Goal: Find specific page/section: Find specific page/section

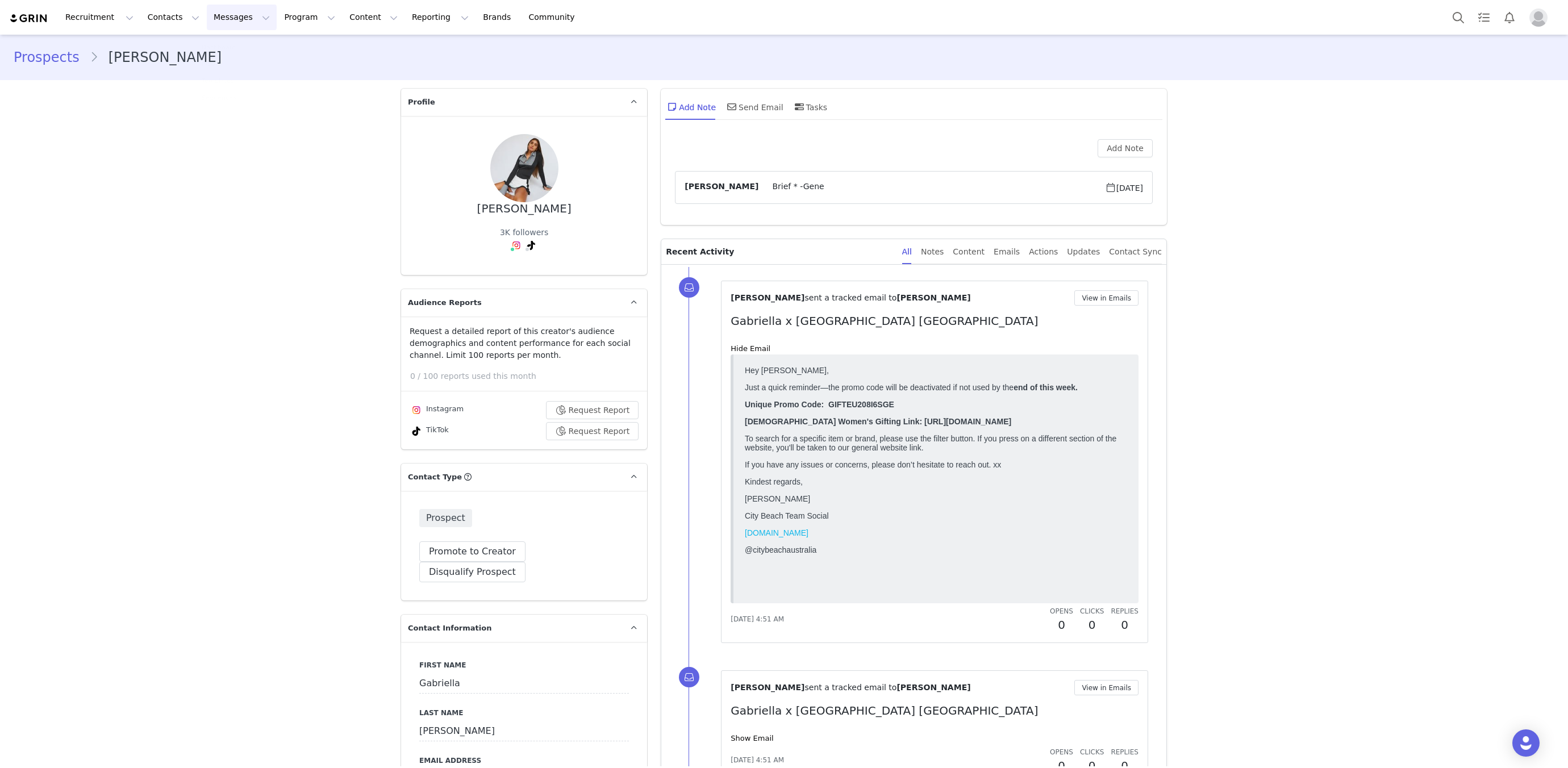
scroll to position [977, 0]
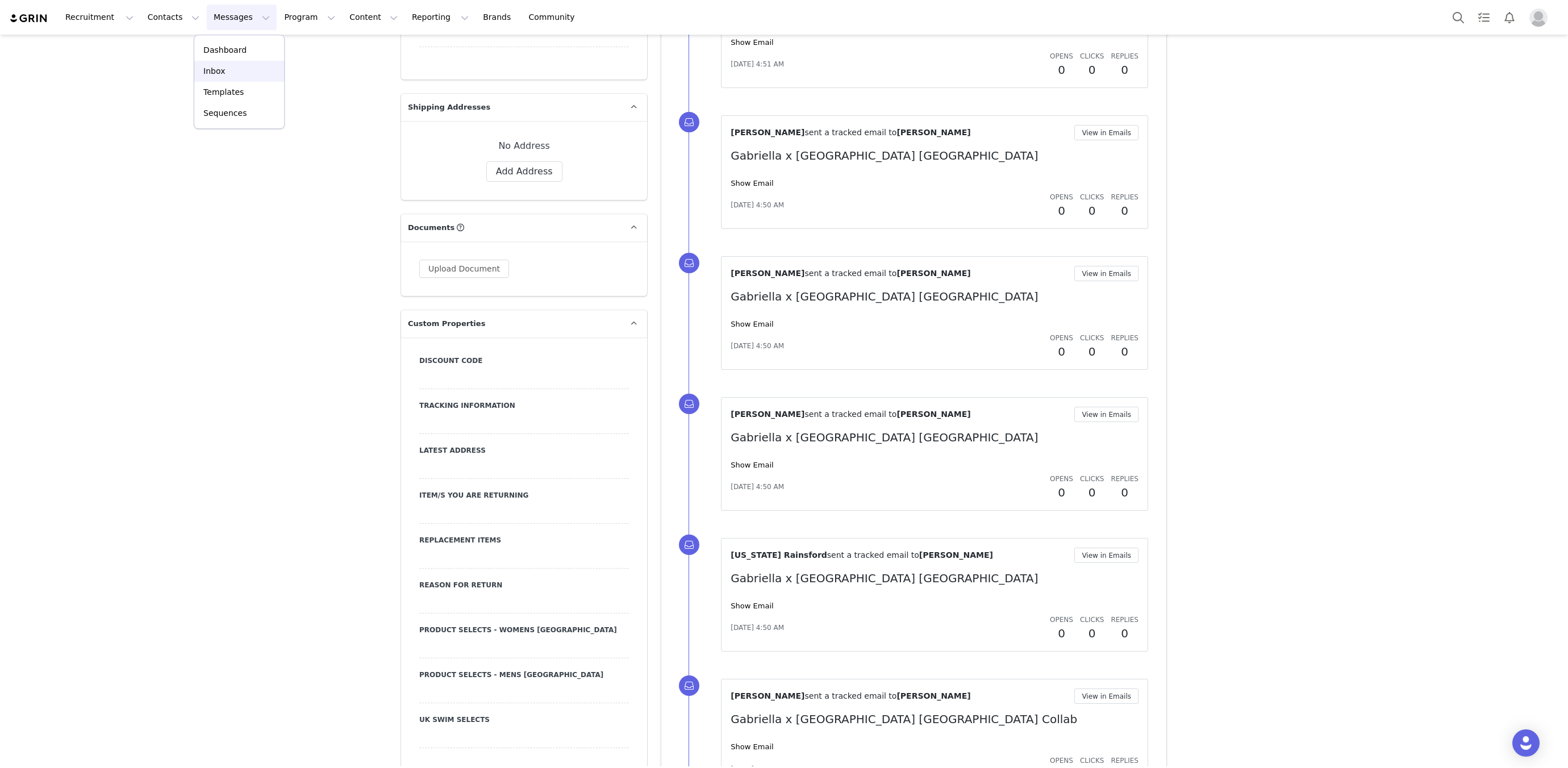
click at [254, 69] on div "Inbox" at bounding box center [239, 71] width 76 height 12
